Goal: Check status: Check status

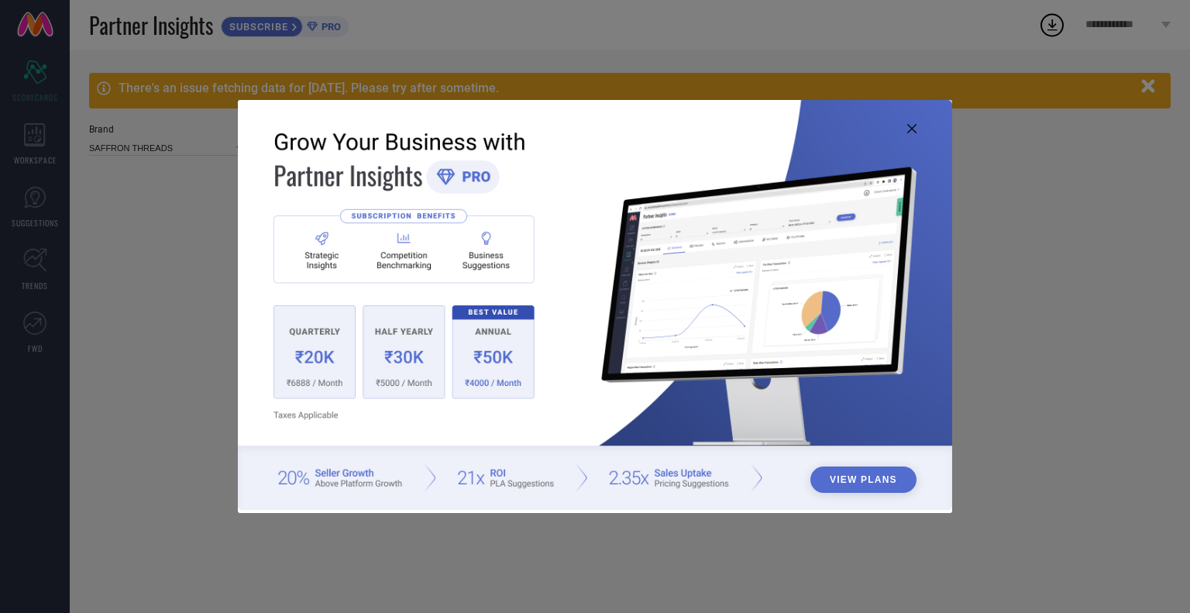
type input "All"
click at [911, 133] on icon at bounding box center [912, 128] width 9 height 9
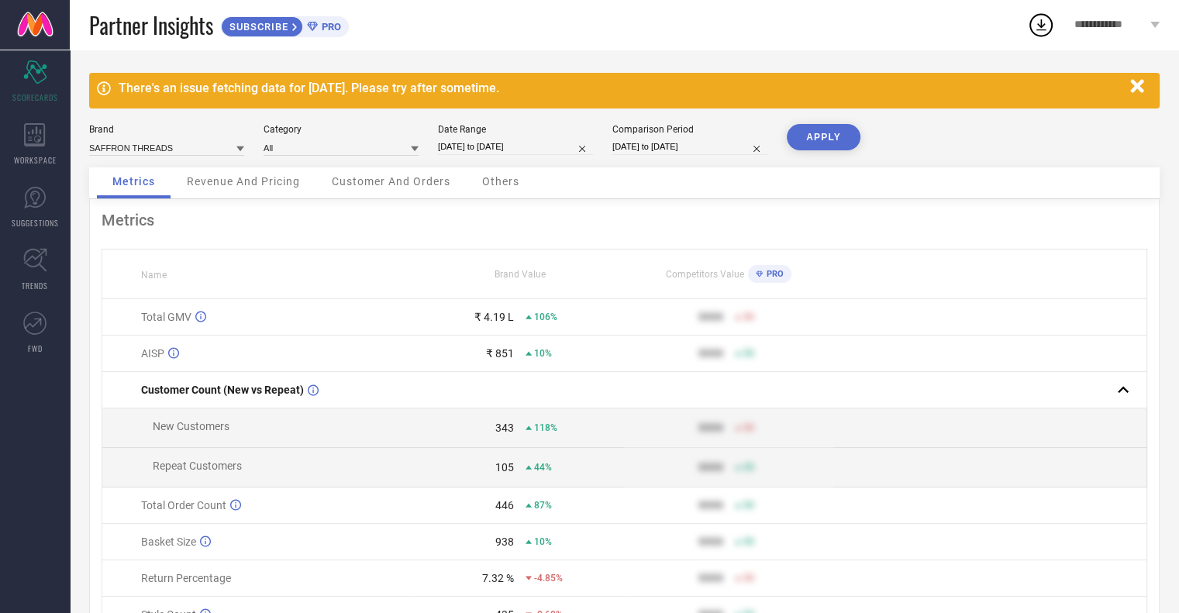
click at [519, 147] on input "01-09-2025 to 05-09-2025" at bounding box center [515, 147] width 155 height 16
select select "8"
select select "2025"
select select "9"
select select "2025"
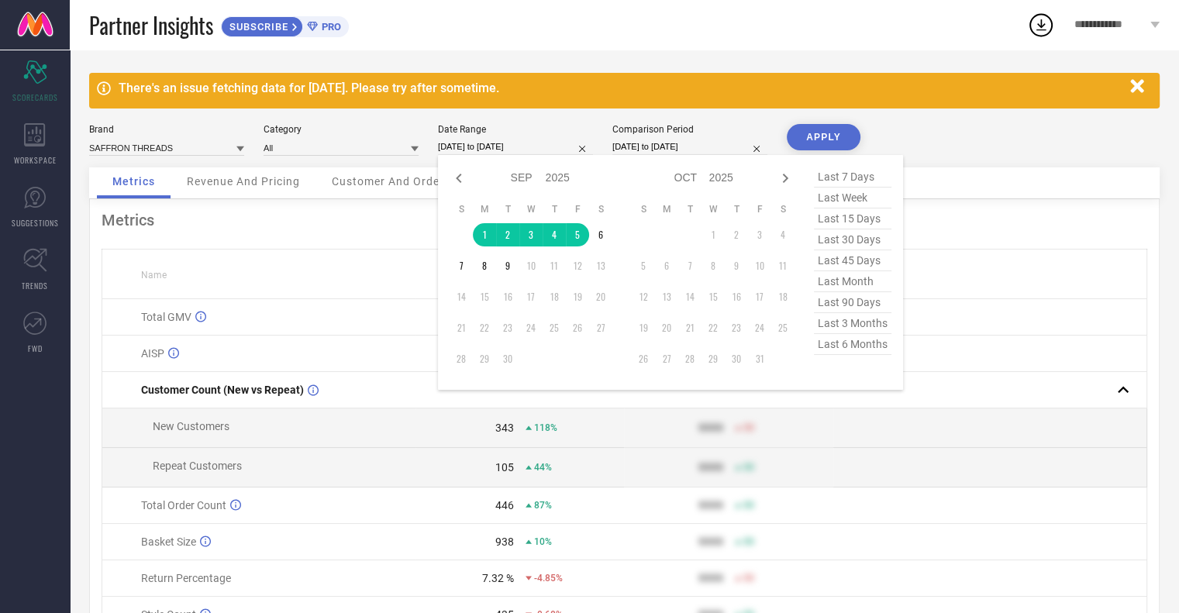
click at [843, 177] on span "last 7 days" at bounding box center [853, 177] width 78 height 21
type input "03-09-2025 to 09-09-2025"
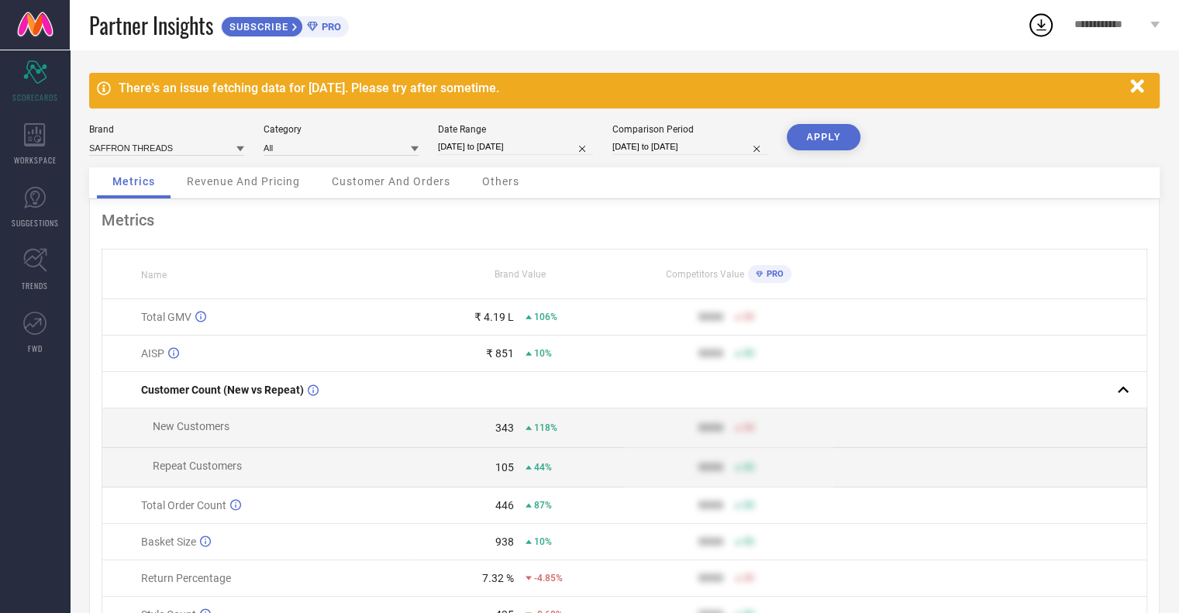
click at [829, 136] on button "APPLY" at bounding box center [824, 137] width 74 height 26
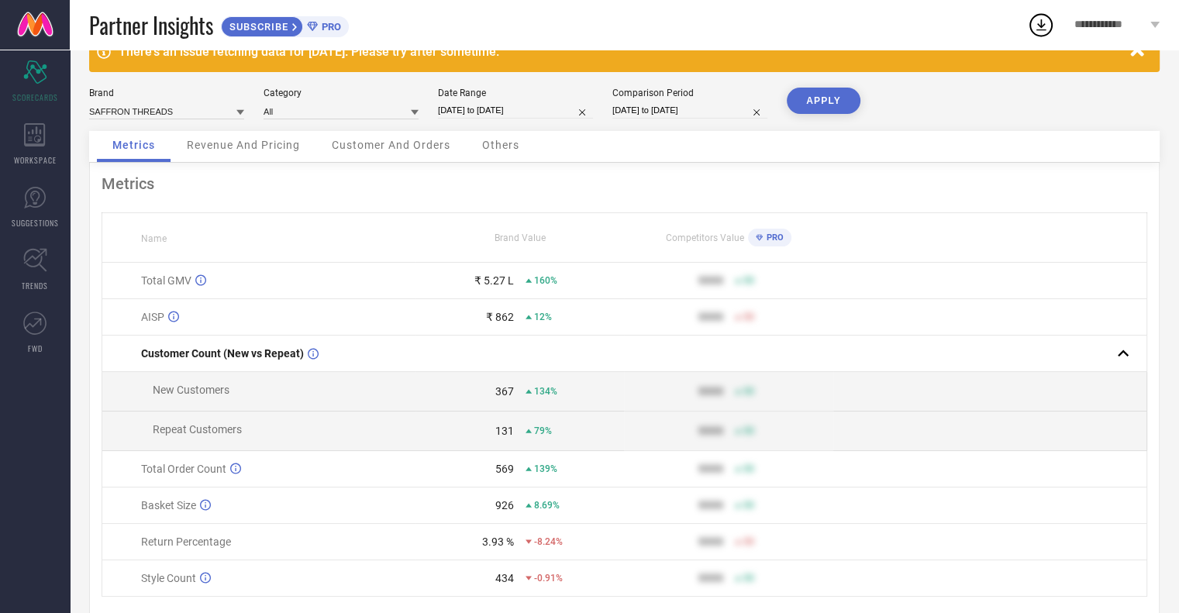
scroll to position [88, 0]
